Goal: Task Accomplishment & Management: Use online tool/utility

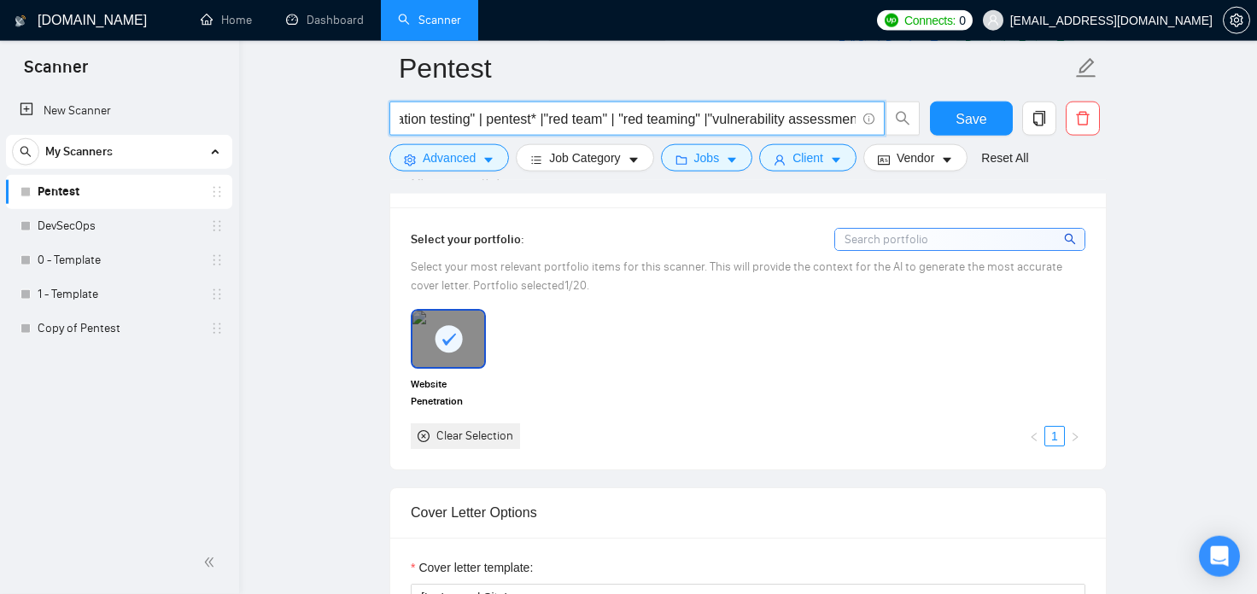
scroll to position [0, 426]
drag, startPoint x: 846, startPoint y: 121, endPoint x: 702, endPoint y: 124, distance: 144.3
click at [702, 124] on input "("open-source intelligence" | "pen test" | "penetration test" | "penetration te…" at bounding box center [628, 118] width 456 height 21
click at [984, 111] on span "Save" at bounding box center [970, 118] width 31 height 21
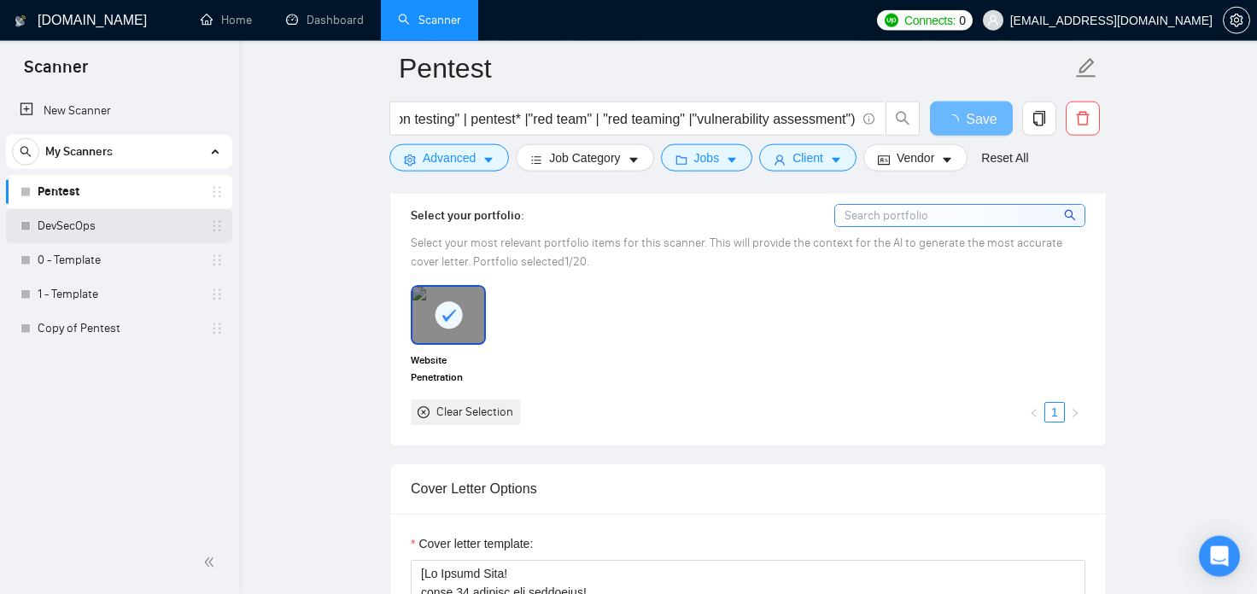
click at [102, 227] on link "DevSecOps" at bounding box center [119, 226] width 162 height 34
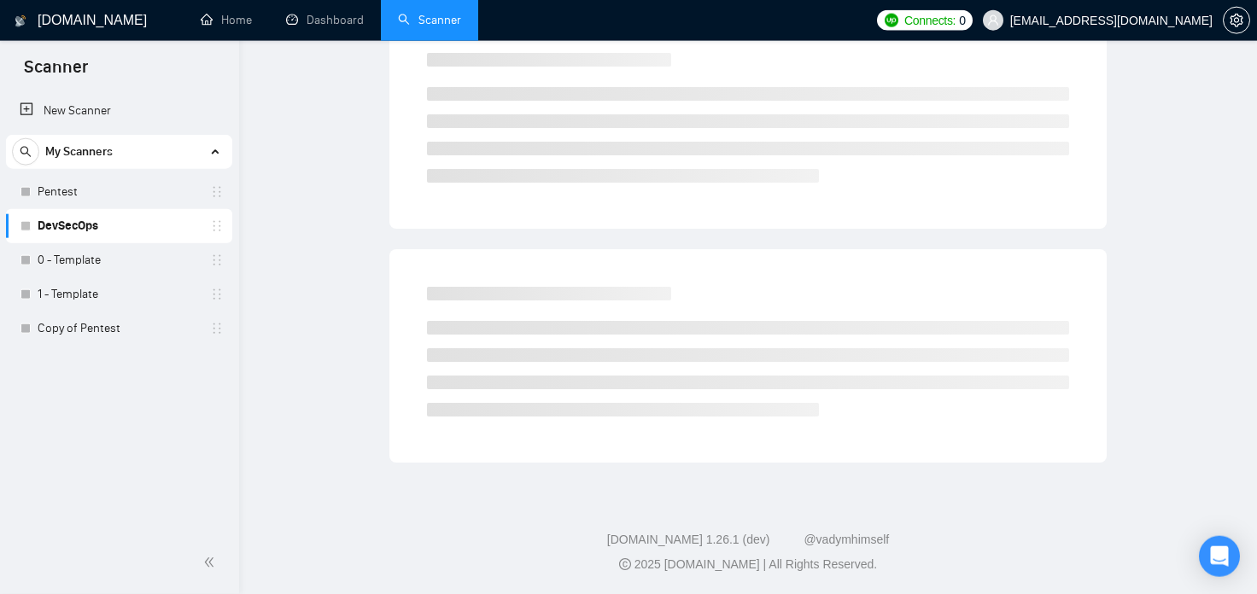
scroll to position [28, 0]
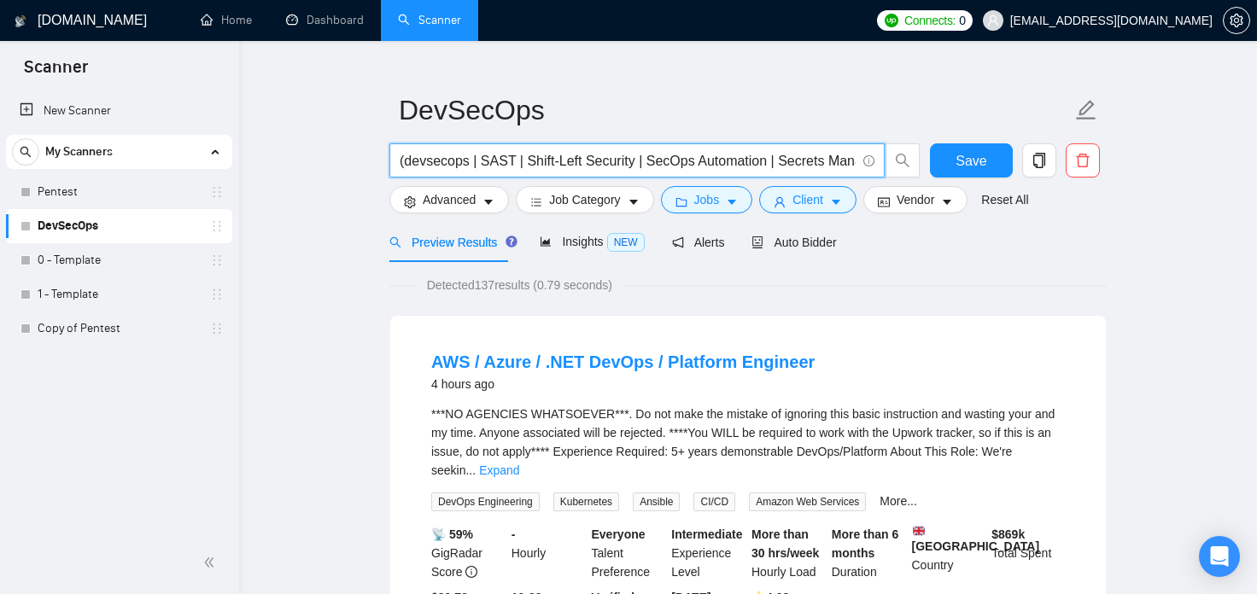
drag, startPoint x: 757, startPoint y: 164, endPoint x: 637, endPoint y: 156, distance: 119.8
click at [637, 156] on input "(devsecops | SAST | Shift-Left Security | SecOps Automation | Secrets Managemen…" at bounding box center [628, 160] width 456 height 21
click at [798, 170] on input "(devsecops | SAST | Shift-Left Security | SecOps Automation | Secrets Managemen…" at bounding box center [628, 160] width 456 height 21
click at [73, 182] on link "Pentest" at bounding box center [119, 192] width 162 height 34
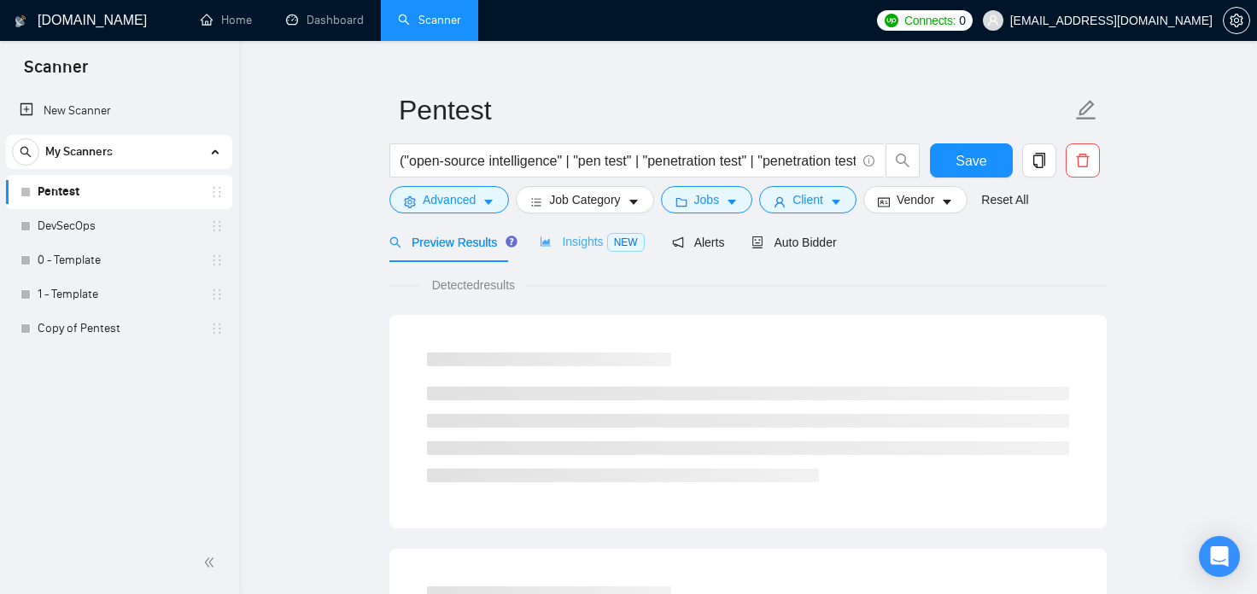
scroll to position [15, 0]
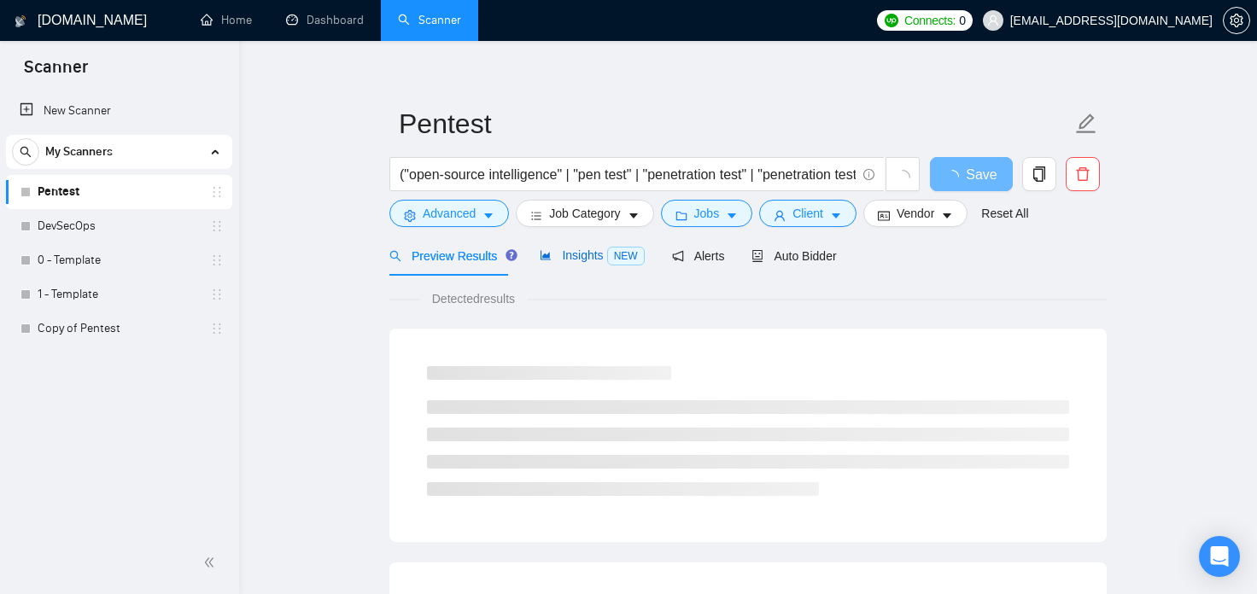
click at [595, 255] on span "Insights NEW" at bounding box center [592, 255] width 104 height 14
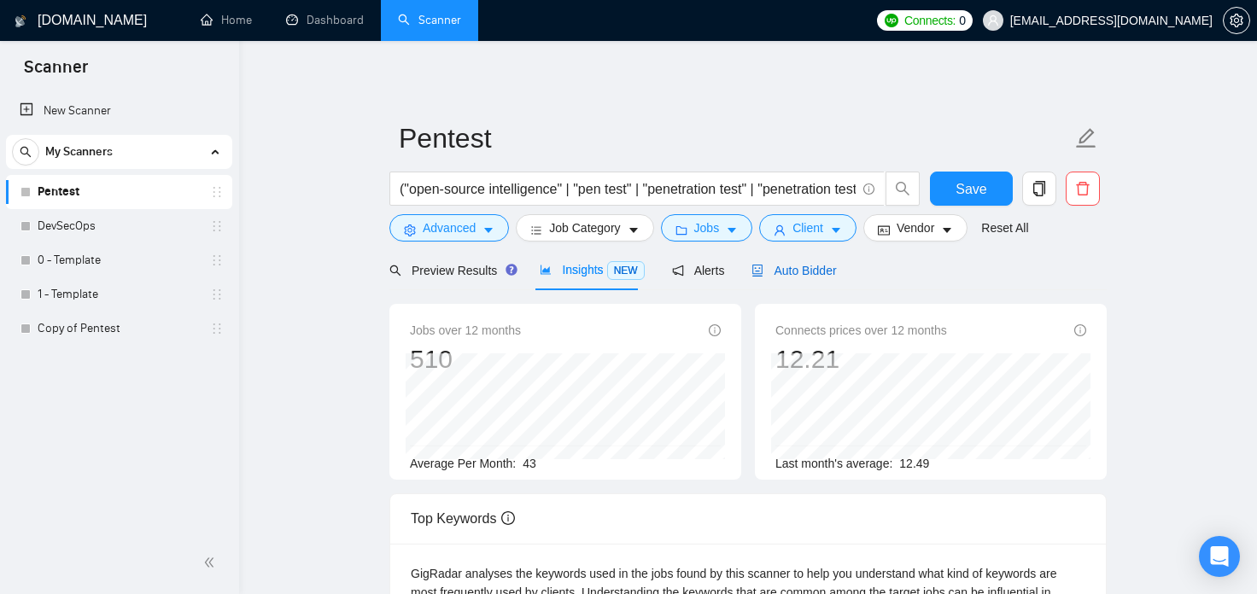
click at [807, 275] on span "Auto Bidder" at bounding box center [793, 271] width 85 height 14
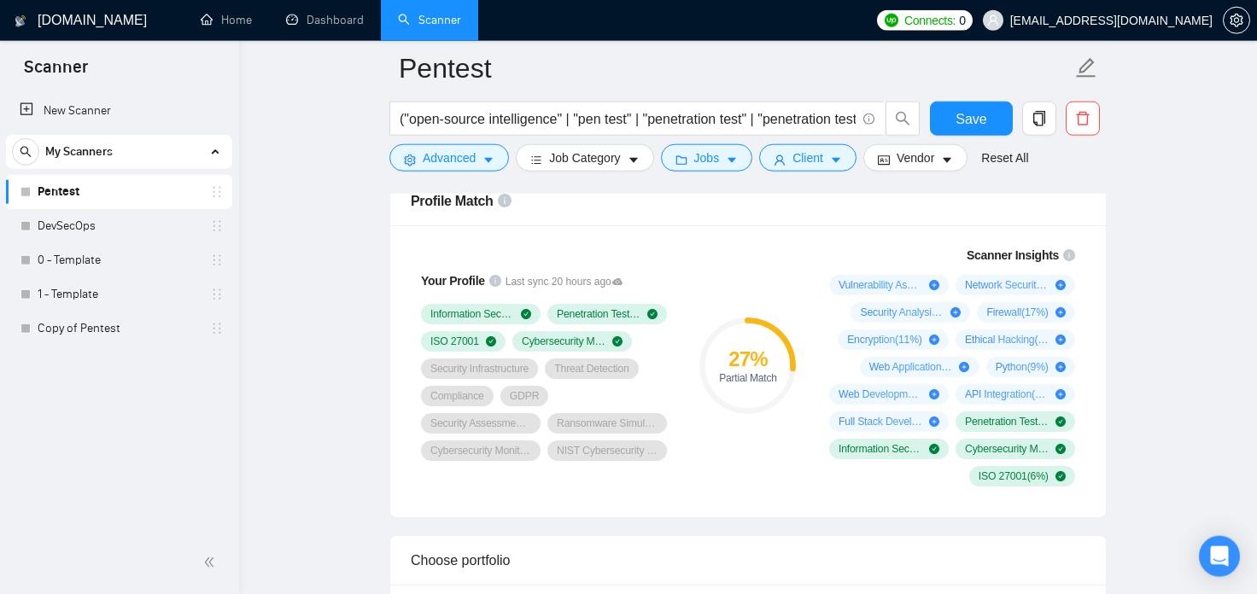
scroll to position [1037, 0]
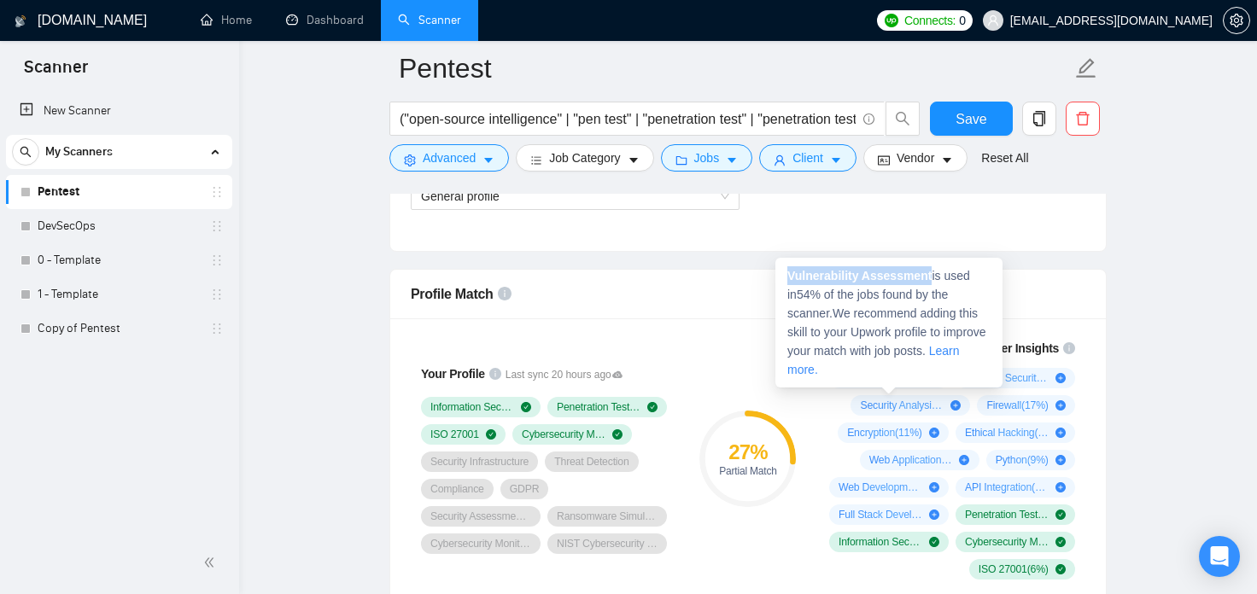
drag, startPoint x: 927, startPoint y: 278, endPoint x: 787, endPoint y: 276, distance: 140.1
click at [787, 276] on strong "Vulnerability Assessment" at bounding box center [859, 276] width 144 height 14
copy strong "Vulnerability Assessment"
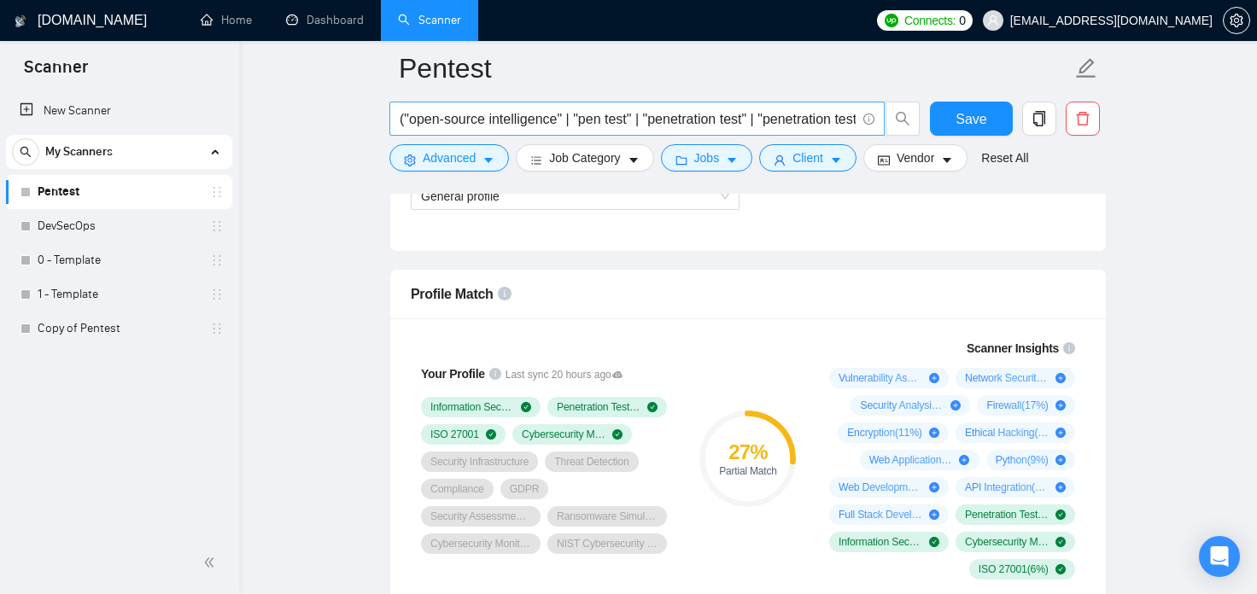
click at [636, 113] on input "("open-source intelligence" | "pen test" | "penetration test" | "penetration te…" at bounding box center [628, 118] width 456 height 21
click at [81, 223] on link "DevSecOps" at bounding box center [119, 226] width 162 height 34
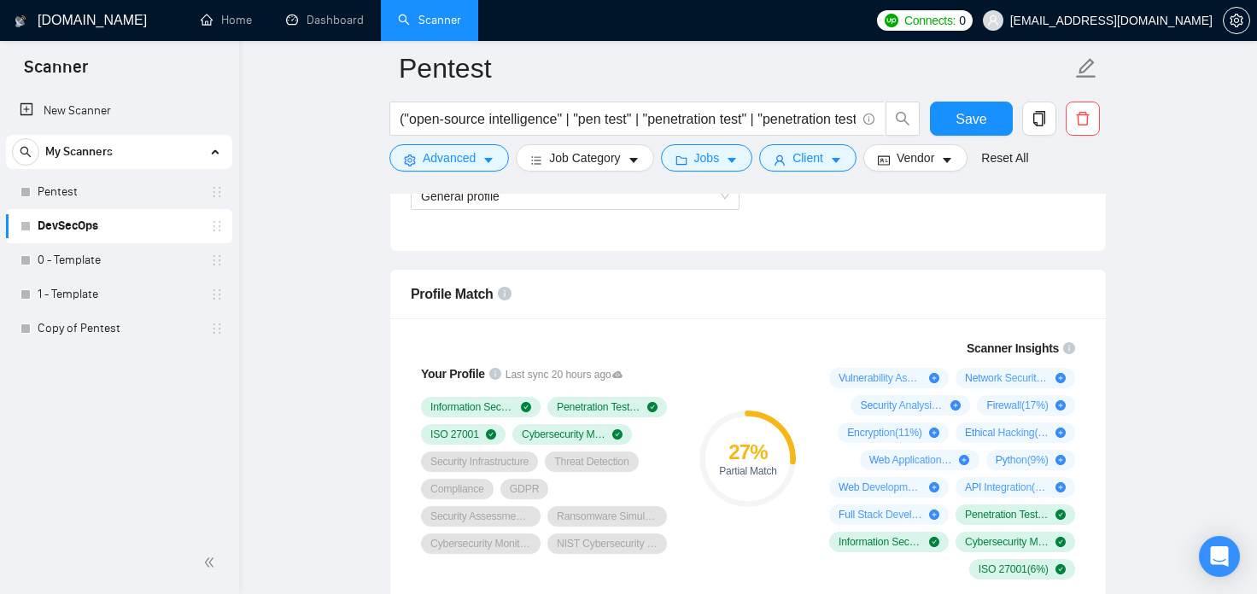
scroll to position [28, 0]
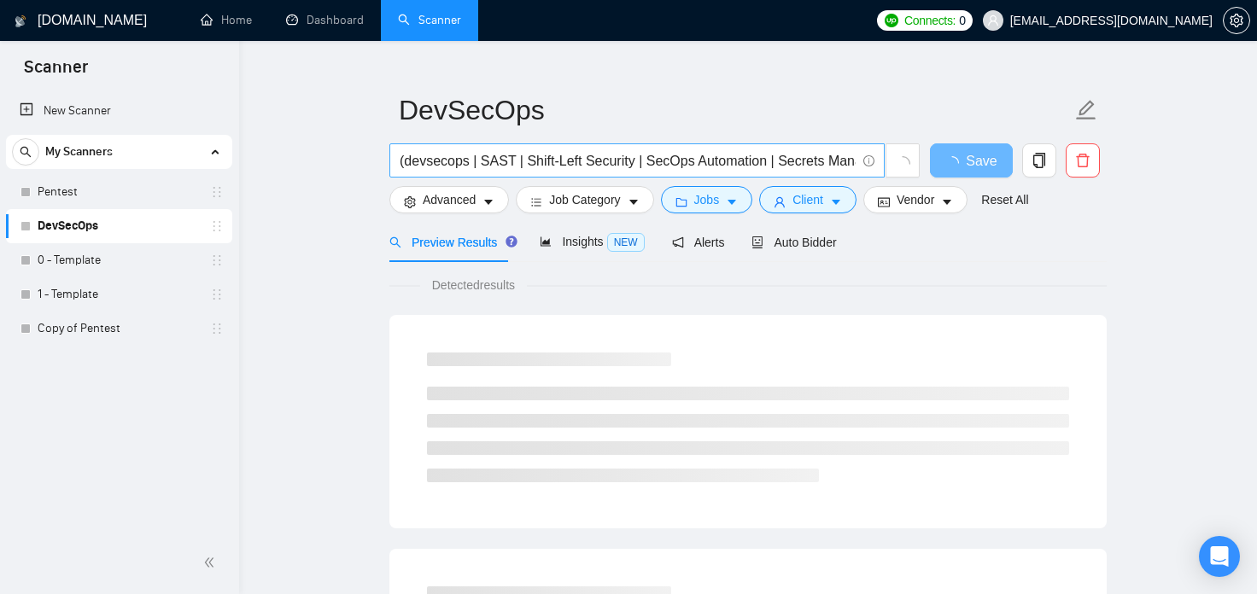
click at [584, 155] on input "(devsecops | SAST | Shift-Left Security | SecOps Automation | Secrets Managemen…" at bounding box center [628, 160] width 456 height 21
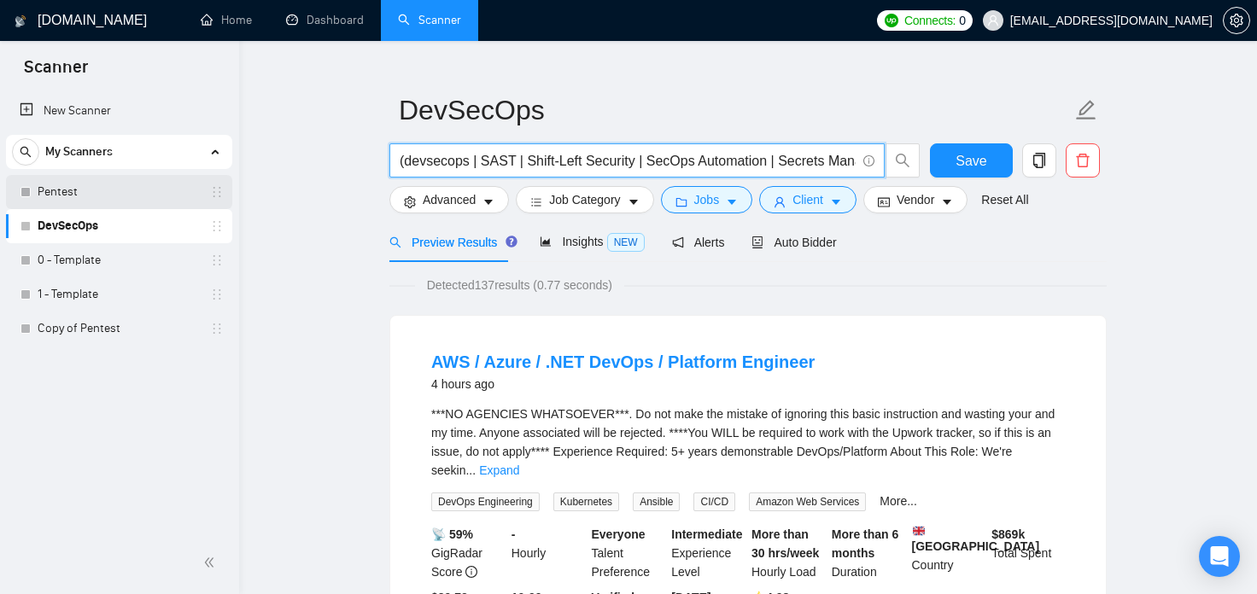
click at [74, 199] on link "Pentest" at bounding box center [119, 192] width 162 height 34
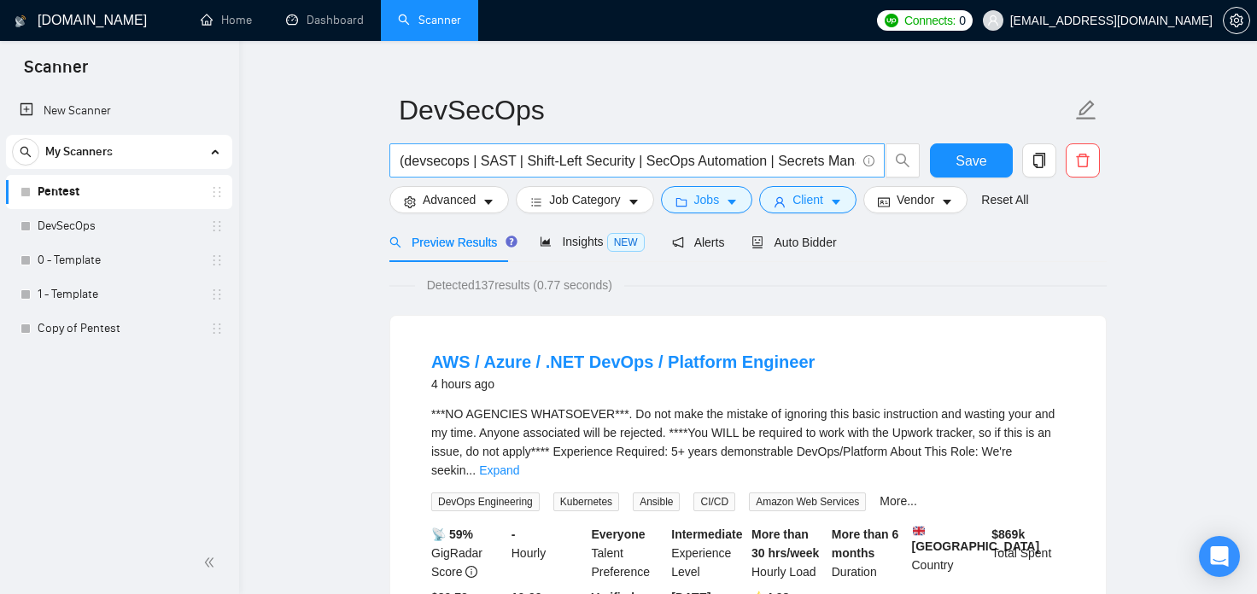
scroll to position [15, 0]
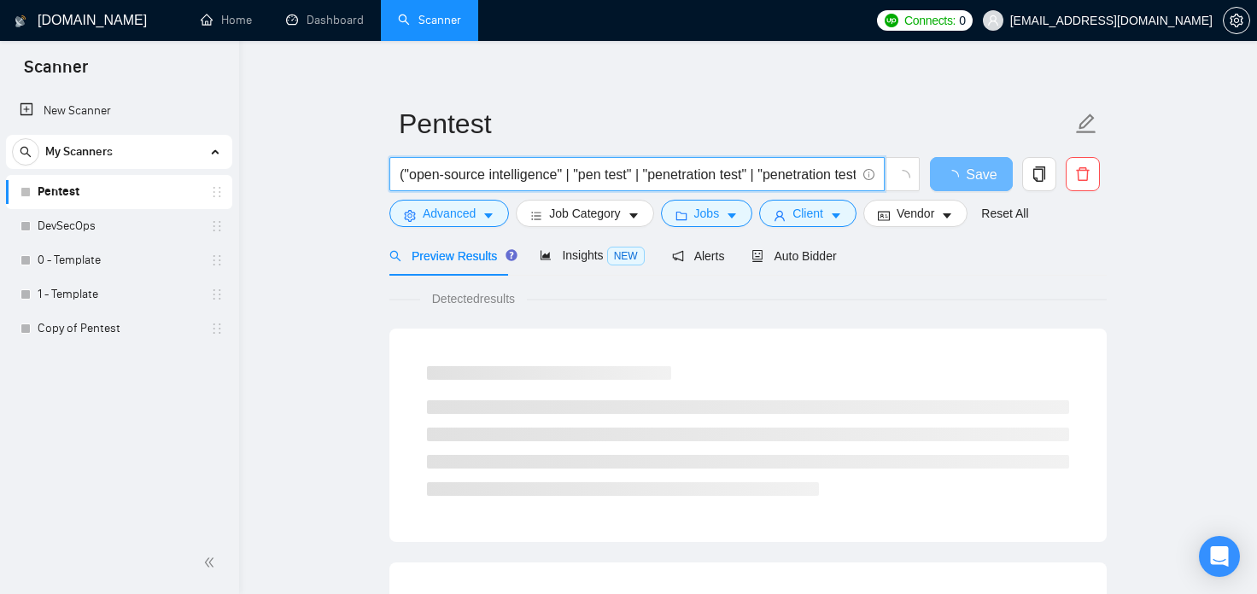
click at [607, 183] on input "("open-source intelligence" | "pen test" | "penetration test" | "penetration te…" at bounding box center [628, 174] width 456 height 21
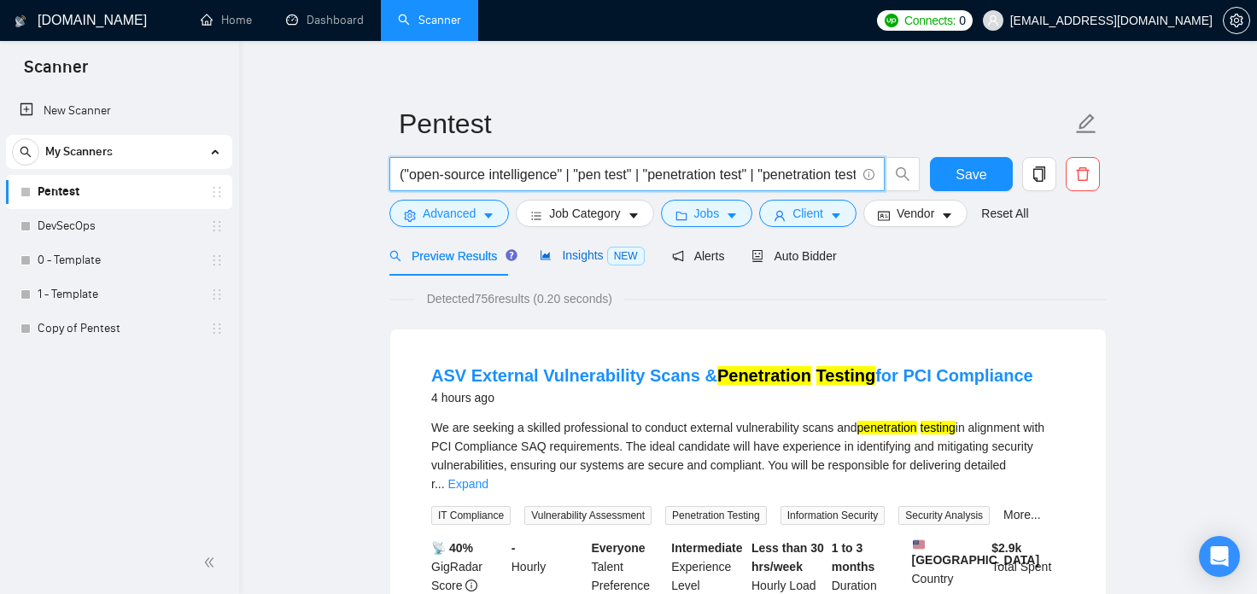
click at [610, 259] on span "NEW" at bounding box center [626, 256] width 38 height 19
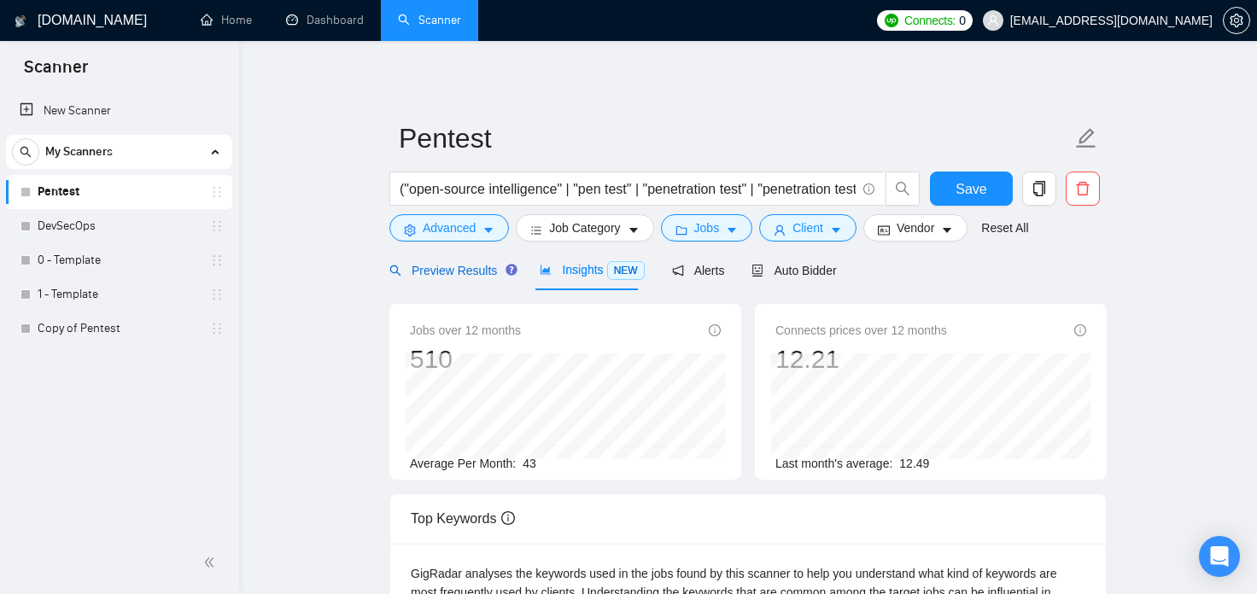
click at [441, 268] on span "Preview Results" at bounding box center [450, 271] width 123 height 14
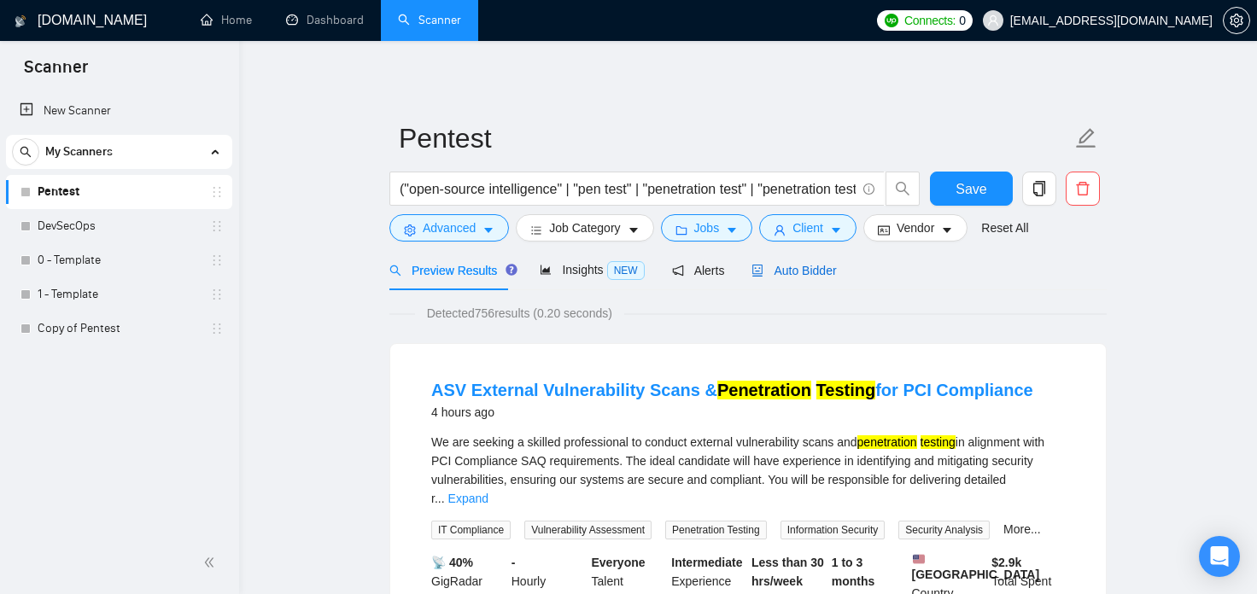
click at [796, 277] on span "Auto Bidder" at bounding box center [793, 271] width 85 height 14
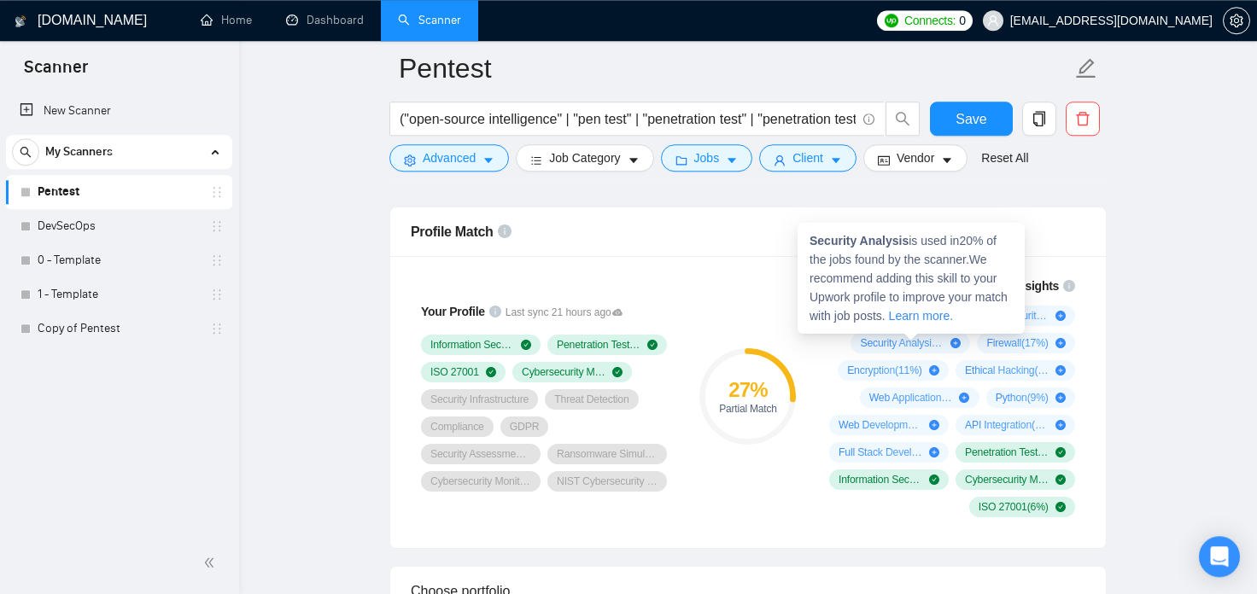
scroll to position [1131, 0]
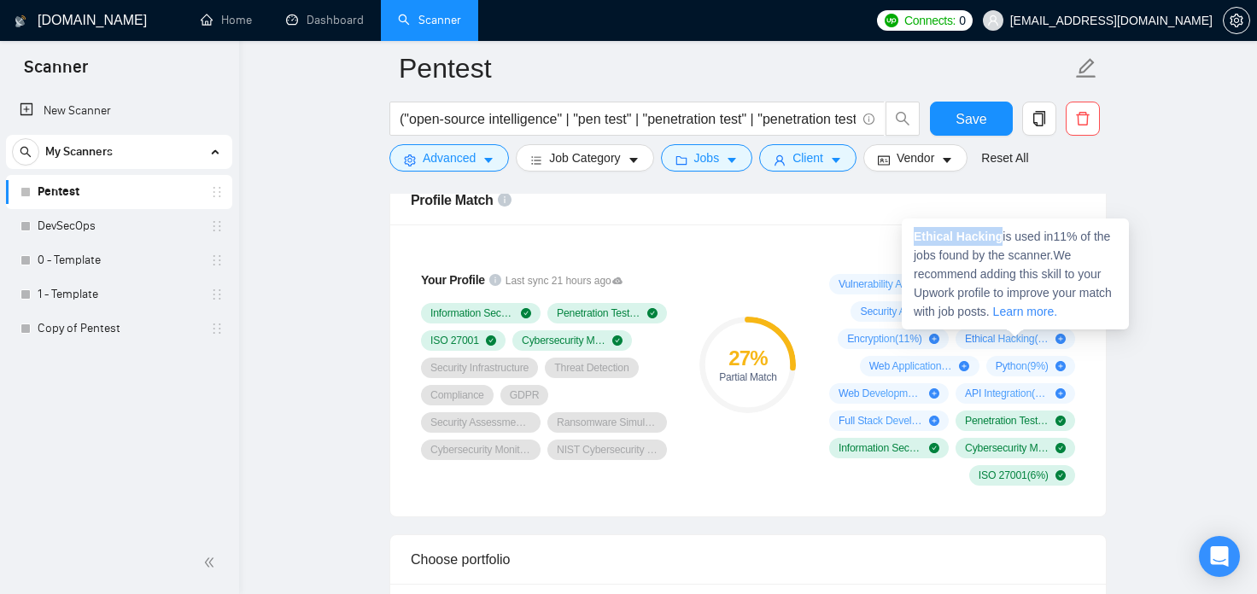
drag, startPoint x: 997, startPoint y: 238, endPoint x: 911, endPoint y: 237, distance: 86.3
click at [911, 237] on div "Ethical Hacking is used in 11 % of the jobs found by the scanner. We recommend …" at bounding box center [1015, 274] width 227 height 111
copy strong "Ethical Hacking"
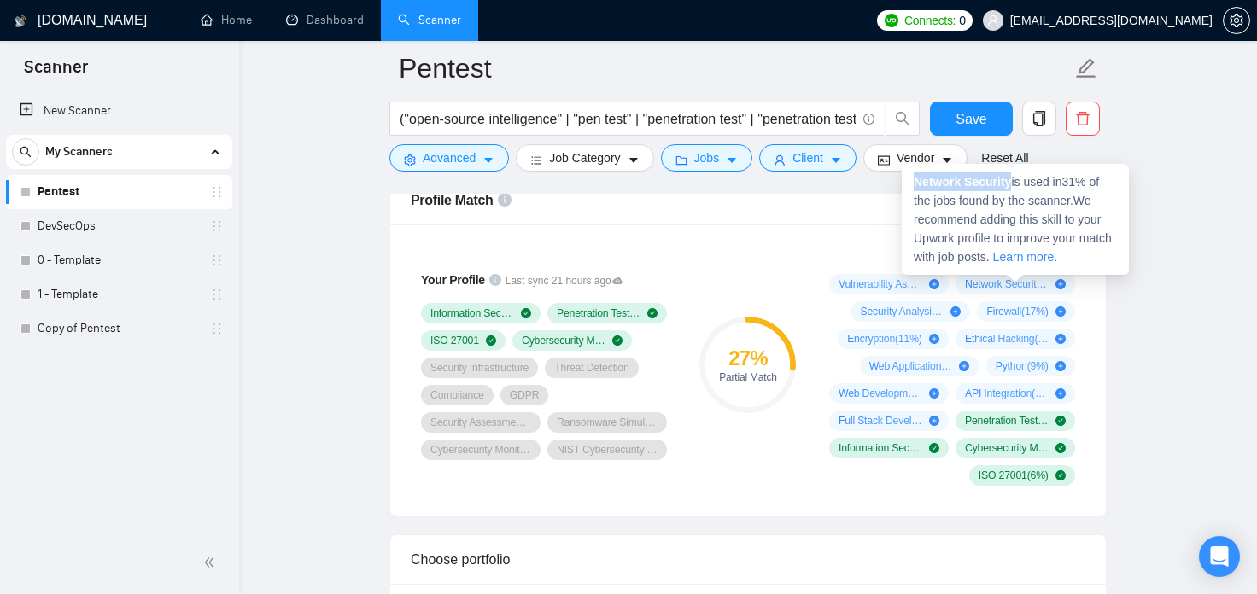
drag, startPoint x: 1008, startPoint y: 181, endPoint x: 913, endPoint y: 180, distance: 95.6
click at [913, 180] on div "Network Security is used in 31 % of the jobs found by the scanner. We recommend…" at bounding box center [1015, 219] width 227 height 111
copy strong "Network Security"
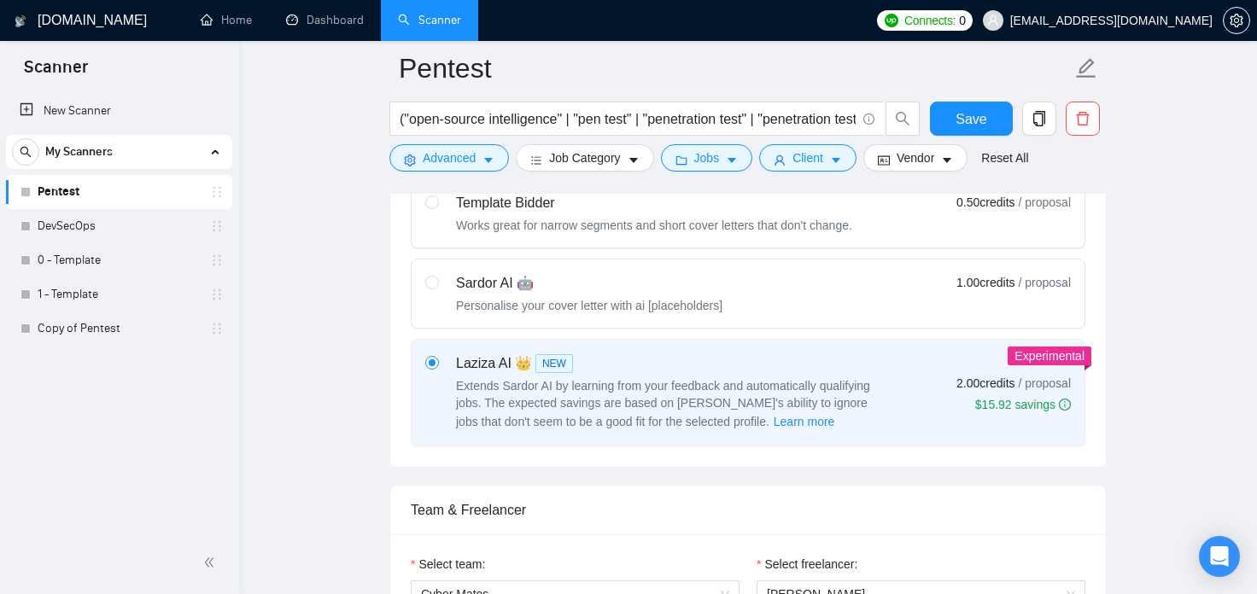
scroll to position [943, 0]
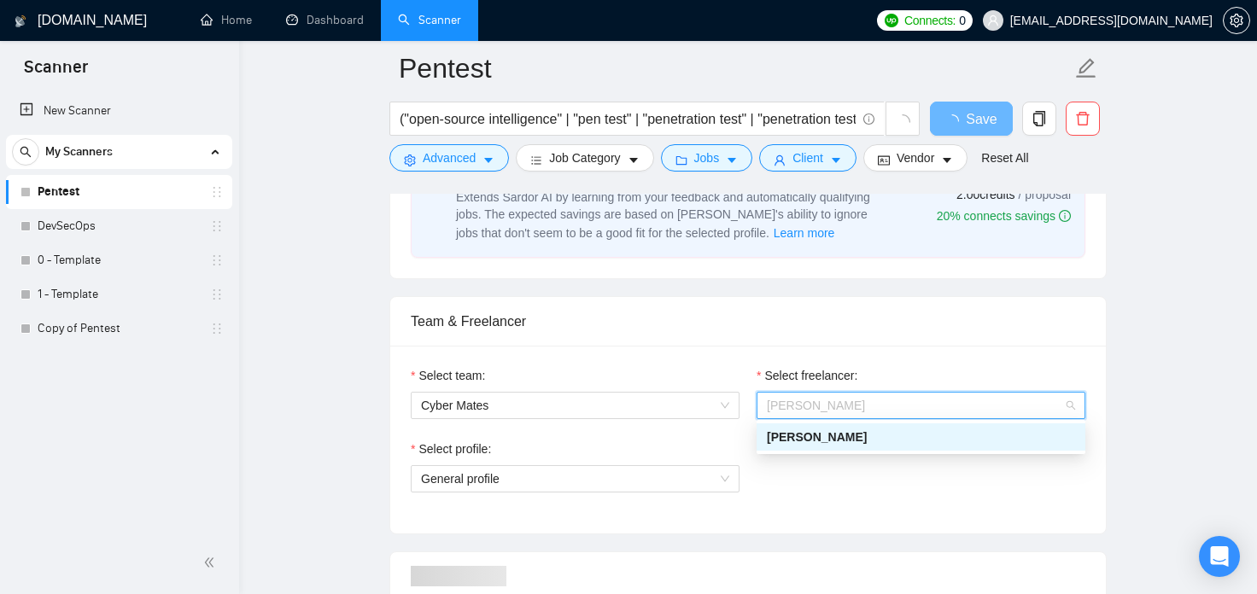
scroll to position [754, 0]
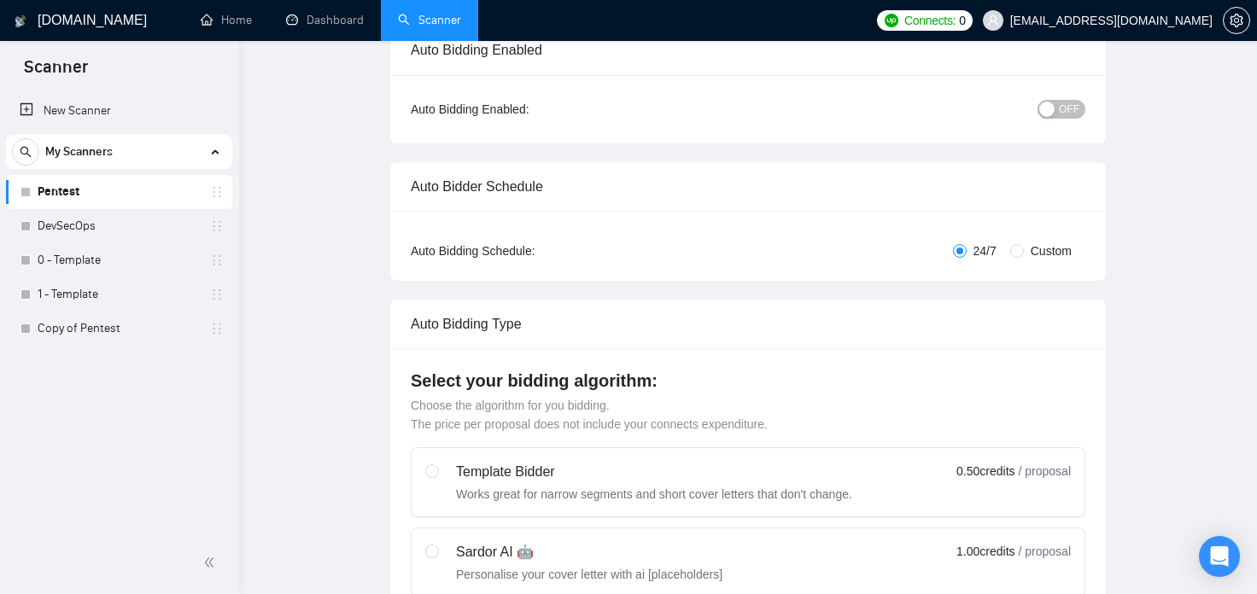
scroll to position [0, 0]
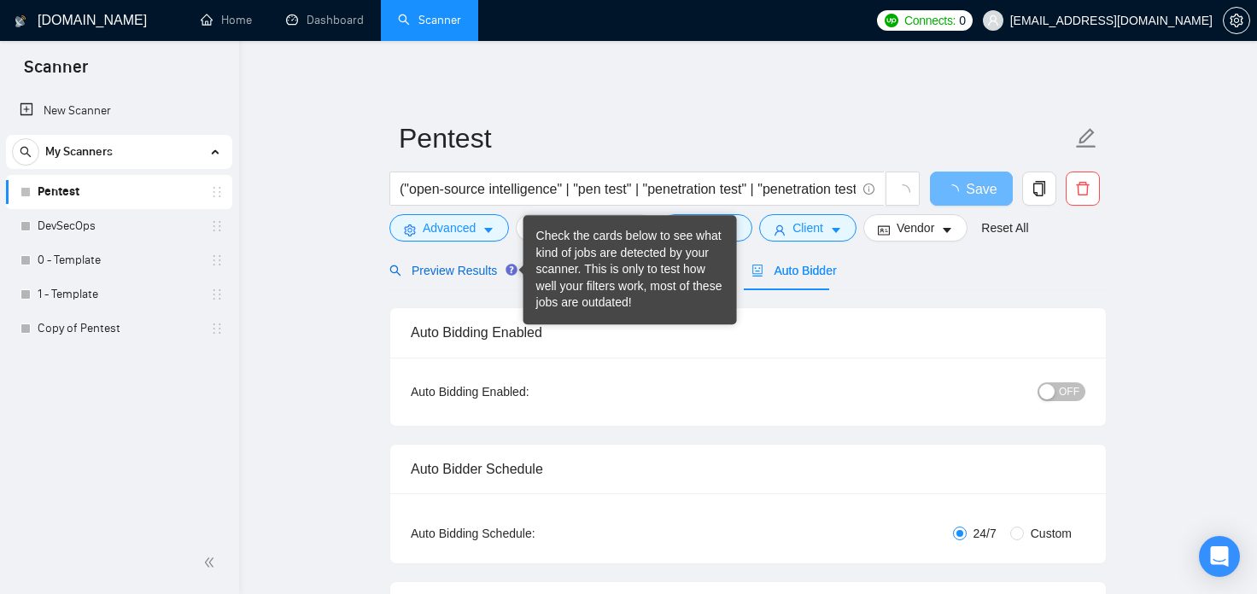
click at [480, 272] on span "Preview Results" at bounding box center [450, 271] width 123 height 14
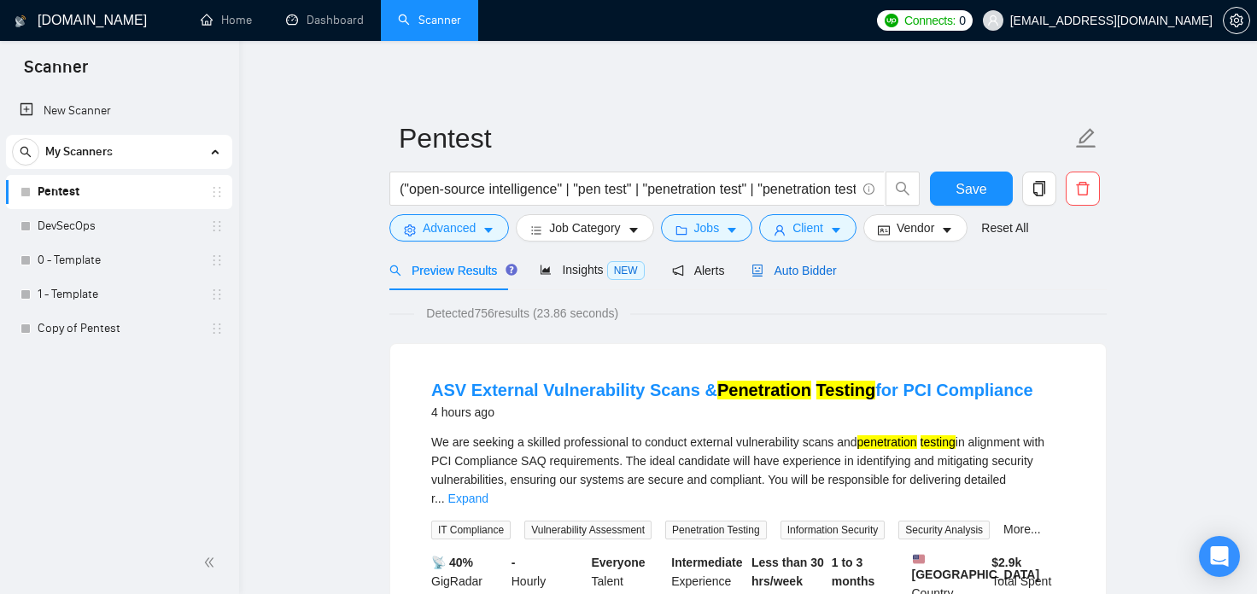
drag, startPoint x: 788, startPoint y: 274, endPoint x: 796, endPoint y: 282, distance: 10.9
click at [788, 273] on span "Auto Bidder" at bounding box center [793, 271] width 85 height 14
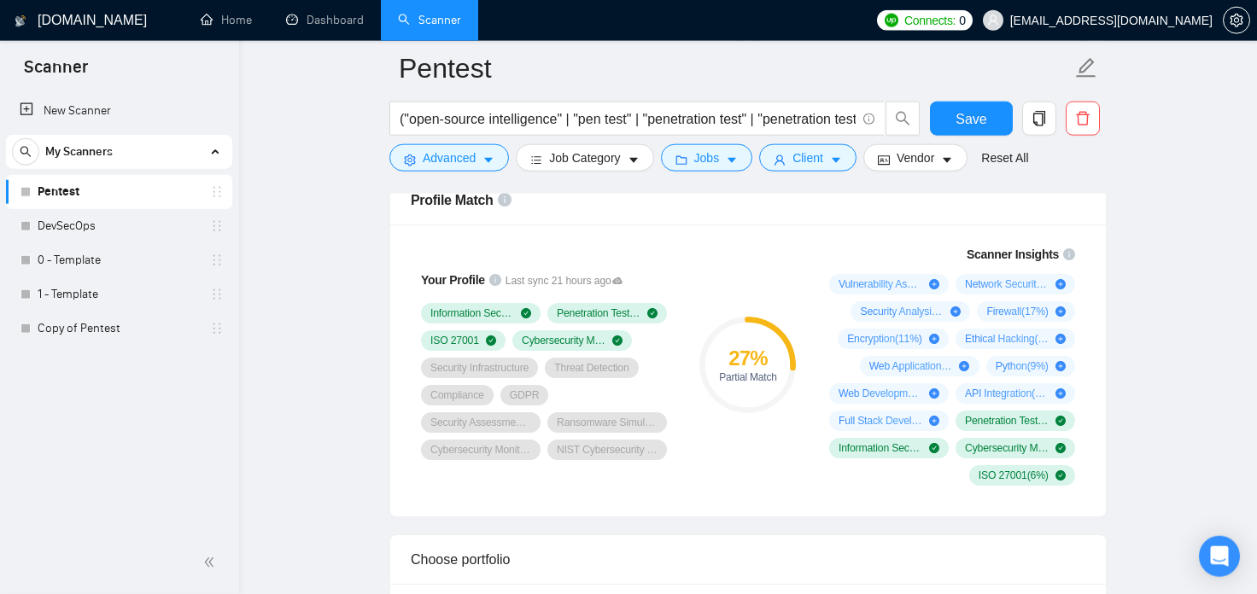
scroll to position [1131, 0]
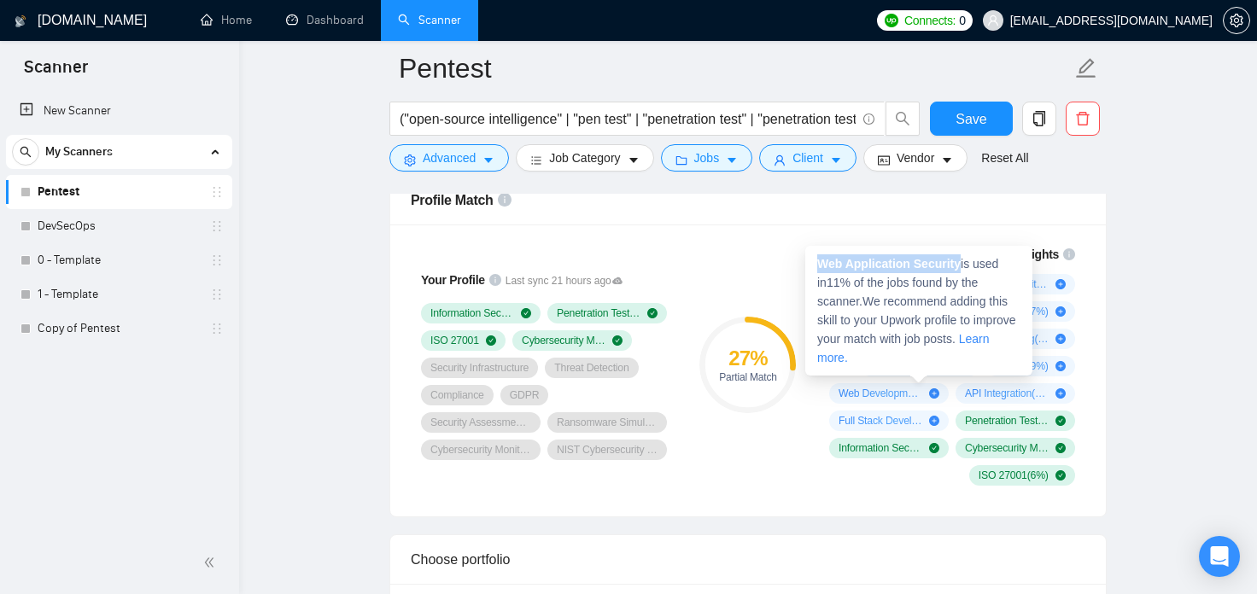
copy strong "Web Application Security"
drag, startPoint x: 959, startPoint y: 266, endPoint x: 818, endPoint y: 270, distance: 141.0
click at [818, 270] on strong "Web Application Security" at bounding box center [888, 264] width 143 height 14
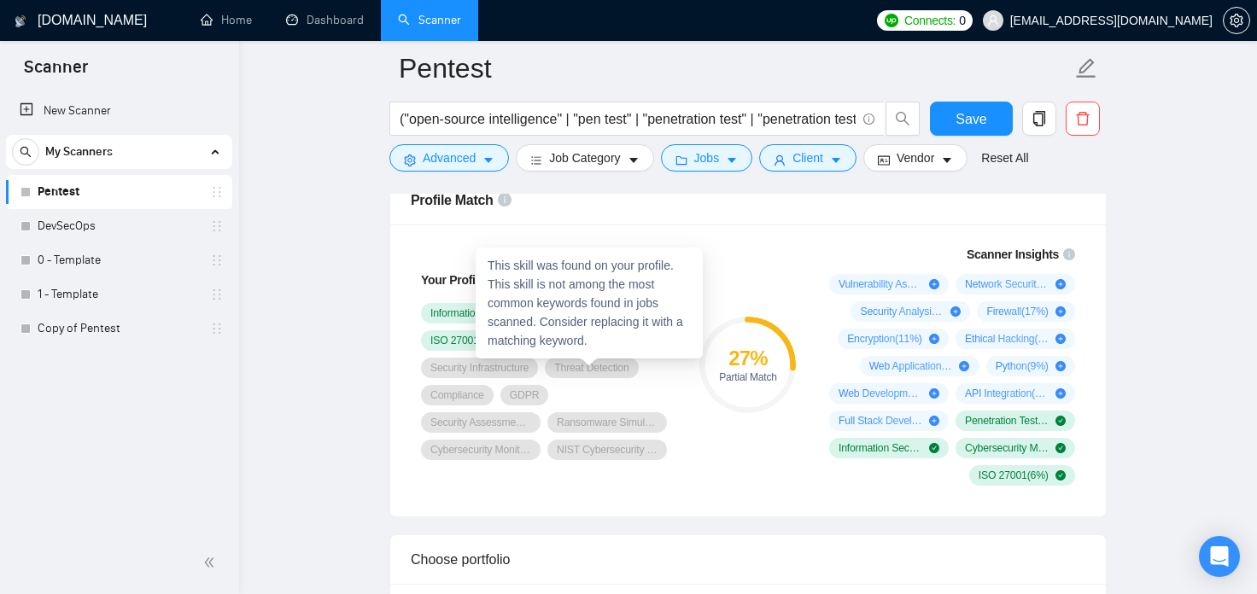
drag, startPoint x: 627, startPoint y: 367, endPoint x: 568, endPoint y: 365, distance: 59.0
click at [570, 365] on div "Threat Detection" at bounding box center [591, 368] width 93 height 20
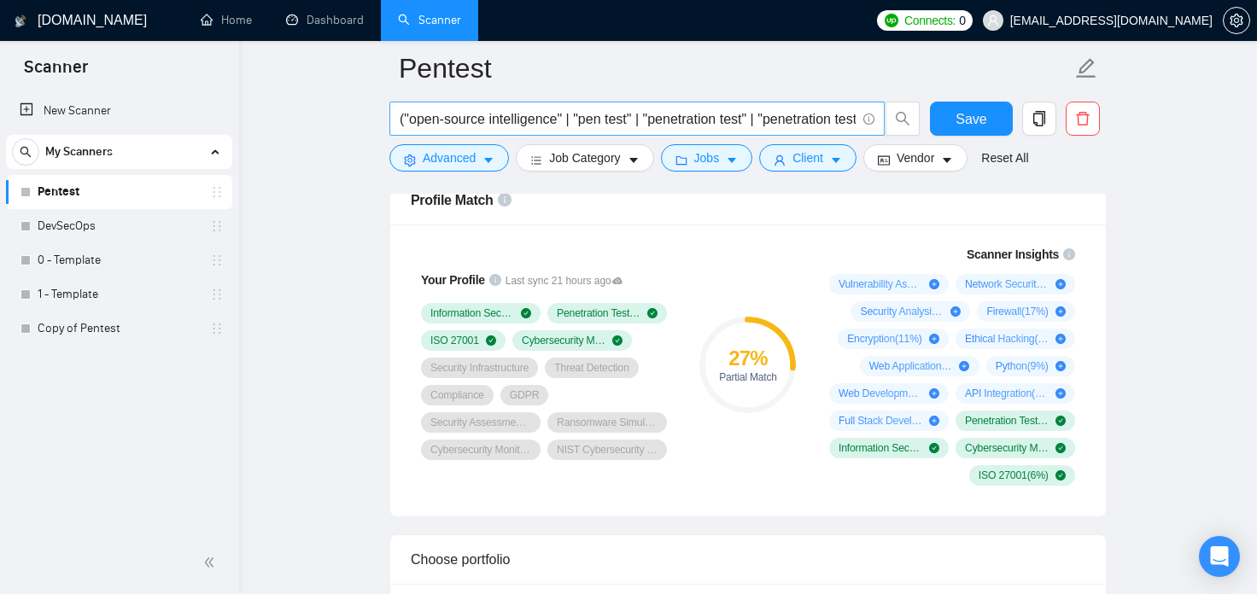
click at [679, 121] on input "("open-source intelligence" | "pen test" | "penetration test" | "penetration te…" at bounding box center [628, 118] width 456 height 21
click at [110, 326] on link "Copy of Pentest" at bounding box center [119, 329] width 162 height 34
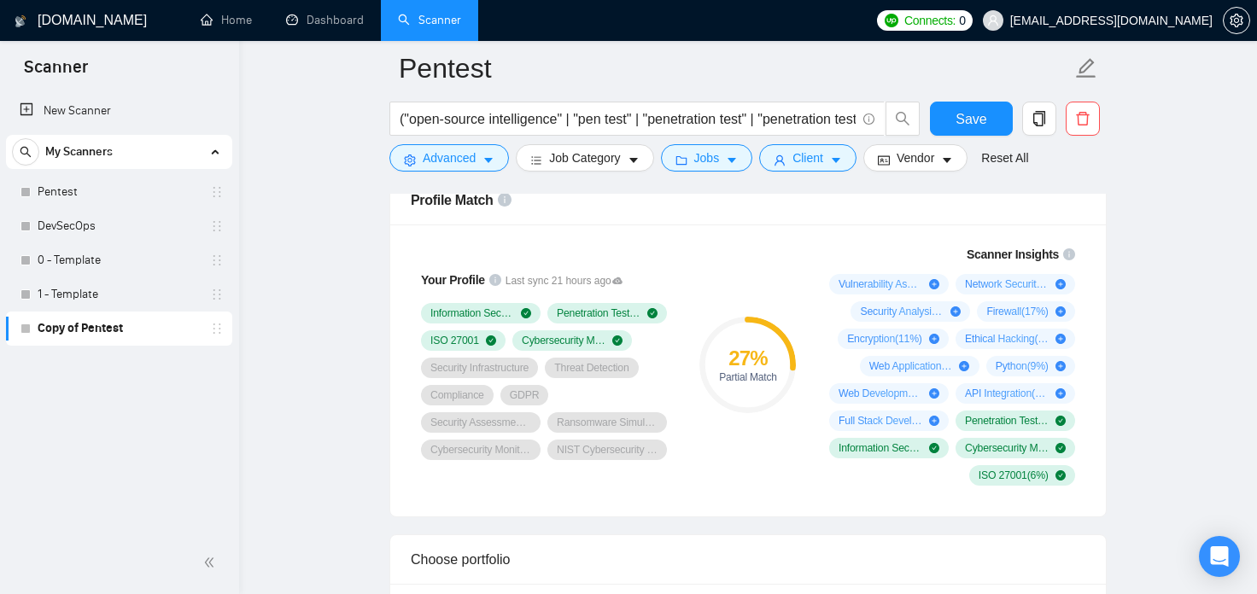
scroll to position [28, 0]
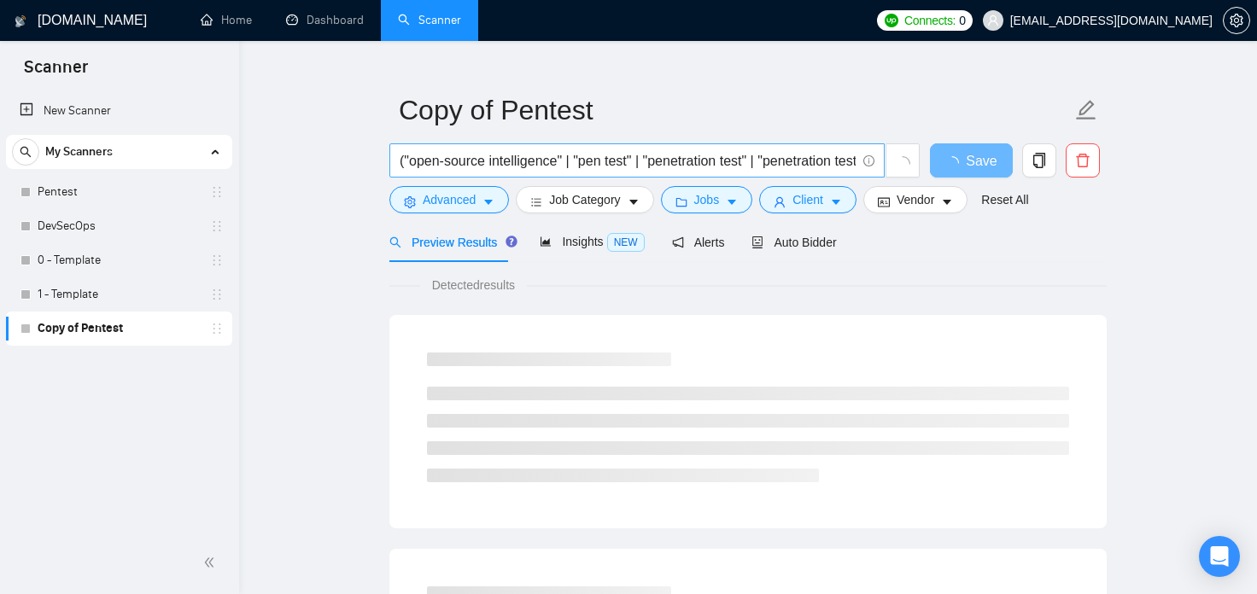
click at [835, 161] on input "("open-source intelligence" | "pen test" | "penetration test" | "penetration te…" at bounding box center [628, 160] width 456 height 21
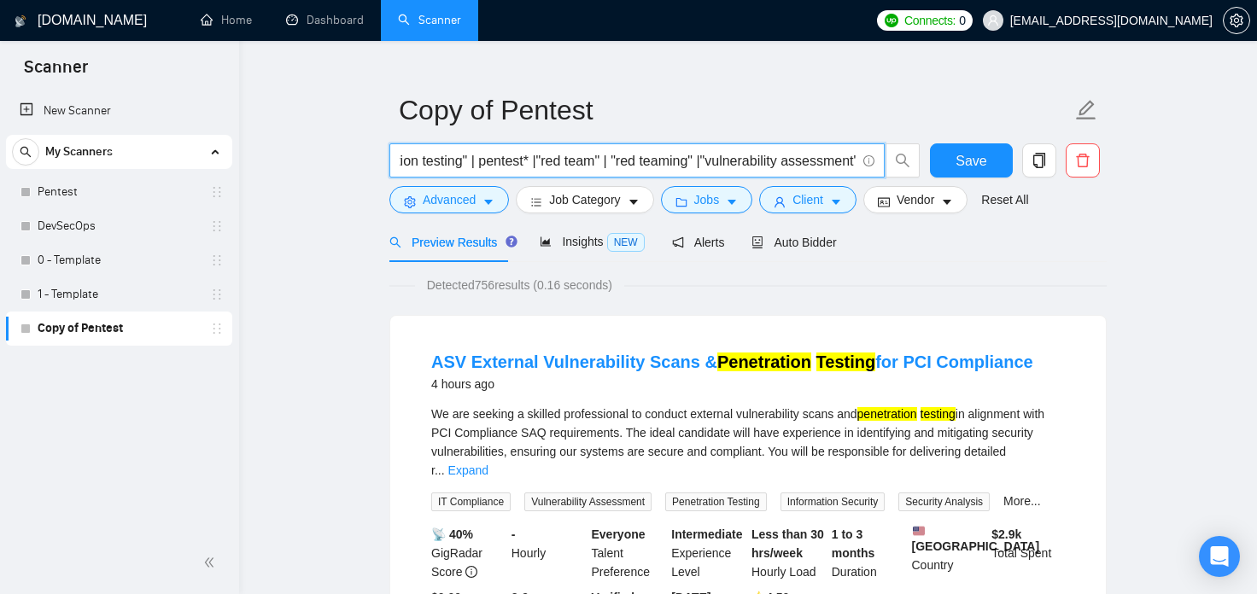
scroll to position [0, 426]
click at [852, 161] on input "("open-source intelligence" | "pen test" | "penetration test" | "penetration te…" at bounding box center [628, 160] width 456 height 21
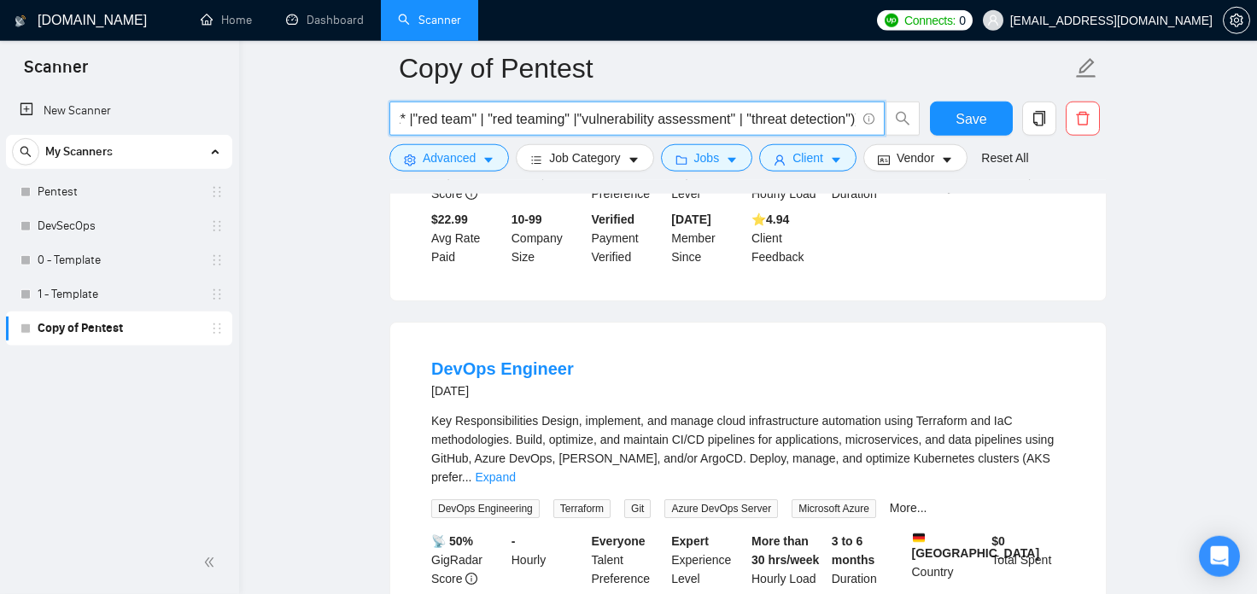
scroll to position [1524, 0]
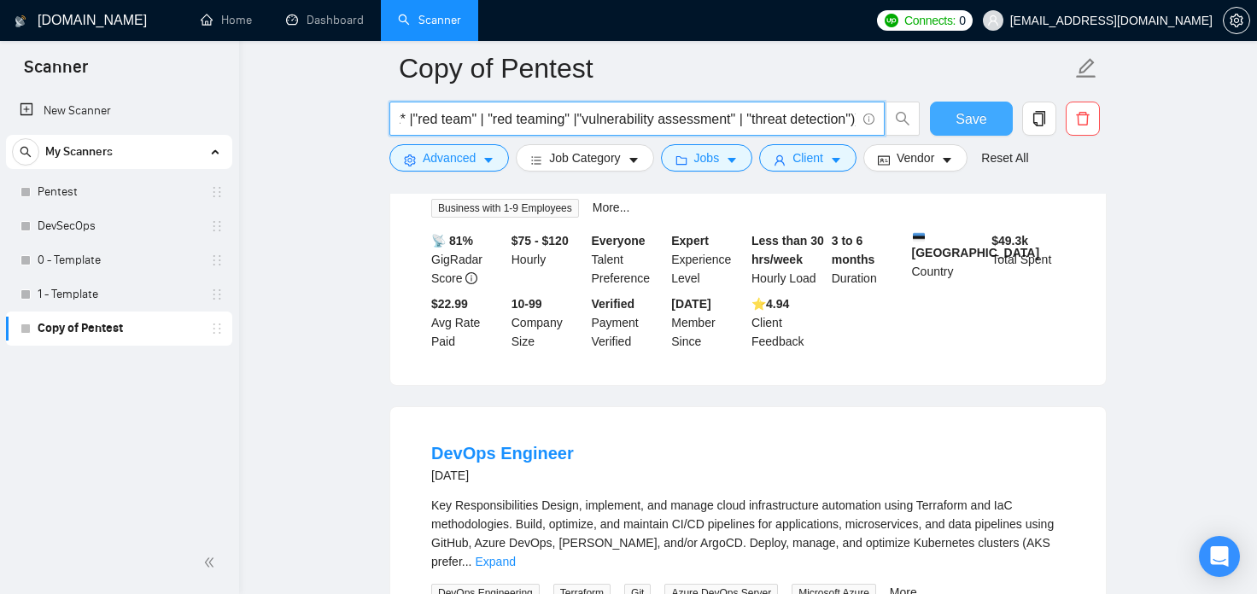
type input "("open-source intelligence" | "pen test" | "penetration test" | "penetration te…"
click at [973, 126] on span "Save" at bounding box center [970, 118] width 31 height 21
